Goal: Information Seeking & Learning: Learn about a topic

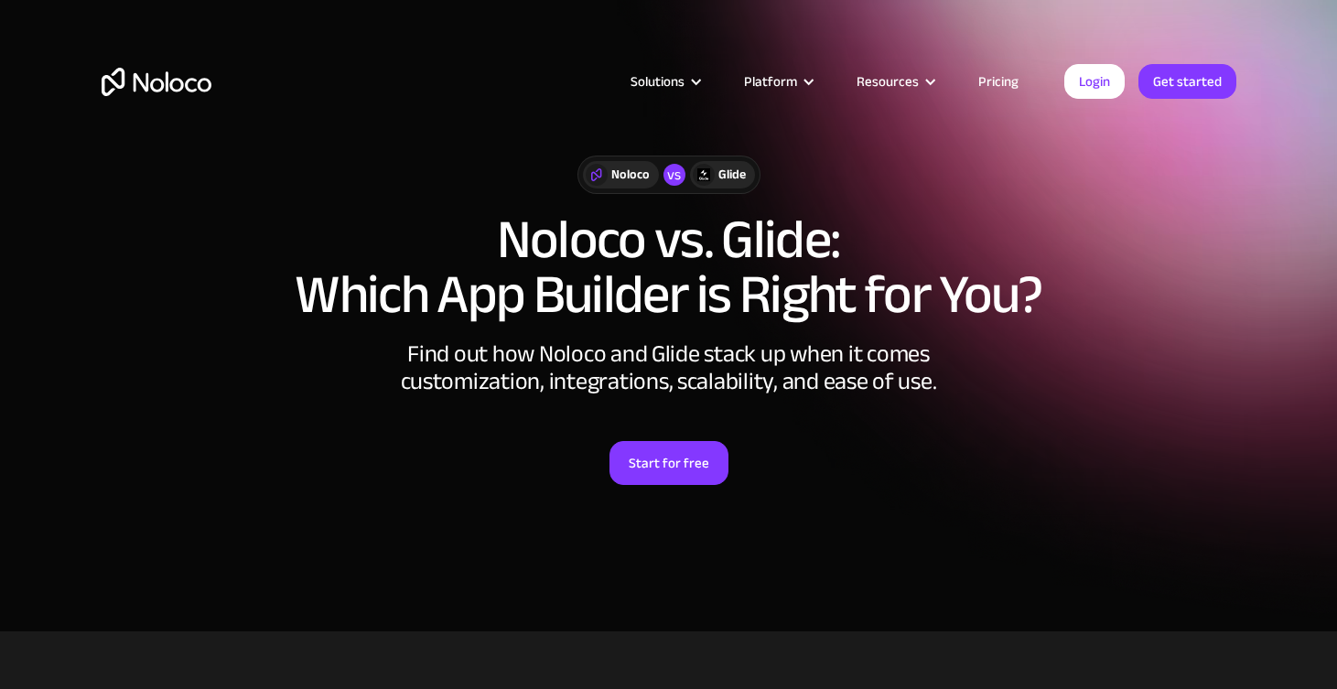
click at [1012, 81] on link "Pricing" at bounding box center [998, 82] width 86 height 24
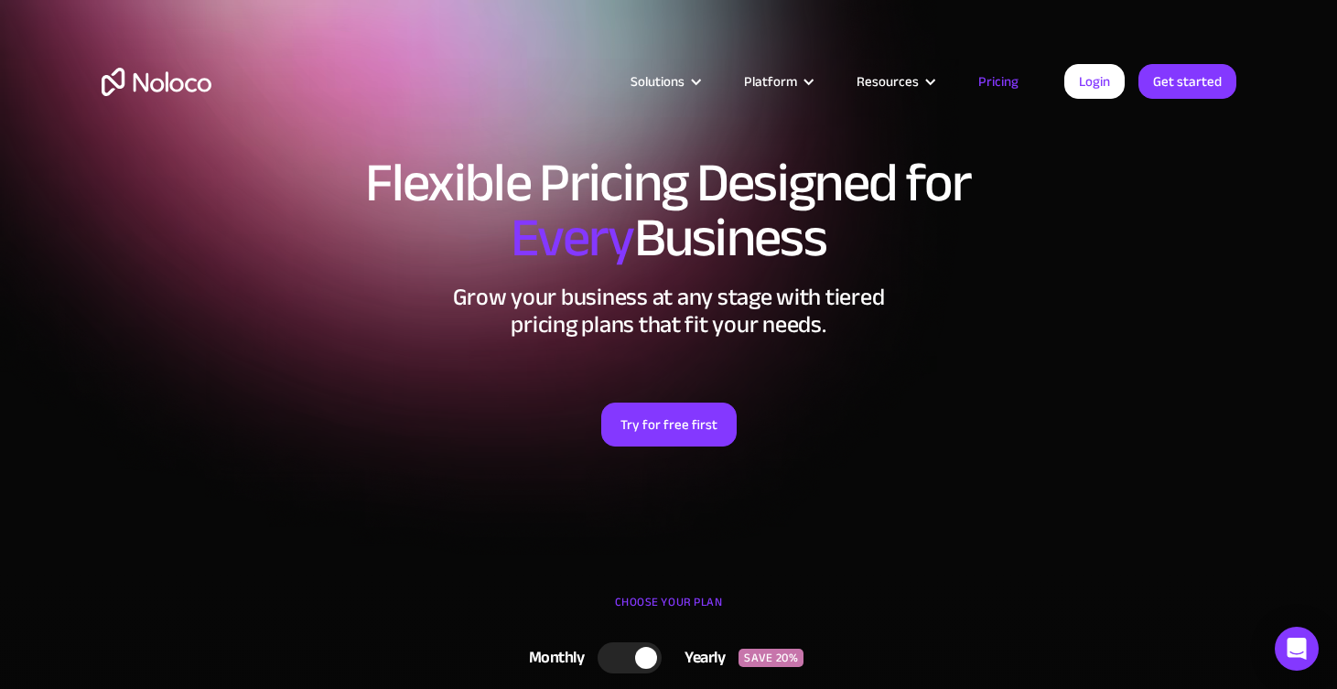
click at [996, 82] on link "Pricing" at bounding box center [998, 82] width 86 height 24
